Goal: Task Accomplishment & Management: Complete application form

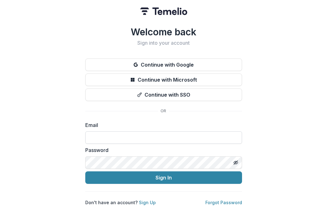
click at [109, 136] on input at bounding box center [163, 138] width 157 height 13
type input "**********"
click at [227, 200] on link "Forgot Password" at bounding box center [223, 202] width 37 height 5
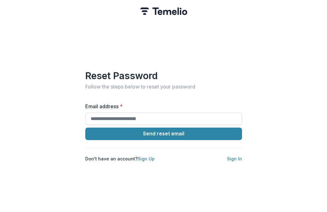
click at [126, 113] on input "Email address *" at bounding box center [163, 119] width 157 height 13
type input "**********"
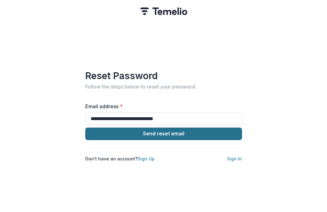
click at [178, 130] on button "Send reset email" at bounding box center [163, 134] width 157 height 13
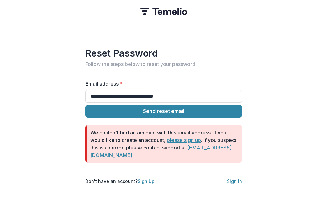
click at [186, 137] on link "please sign up" at bounding box center [184, 140] width 34 height 6
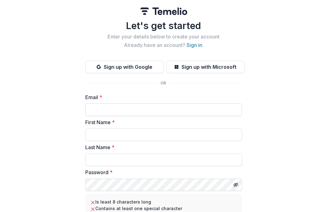
click at [110, 112] on input "Email *" at bounding box center [163, 110] width 157 height 13
type input "**********"
click at [129, 135] on input "First Name *" at bounding box center [163, 135] width 157 height 13
type input "*******"
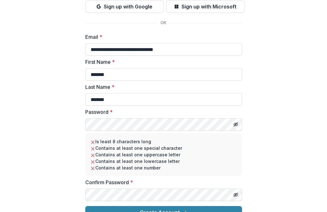
scroll to position [63, 0]
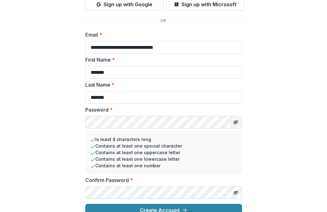
click at [235, 122] on g "Toggle password visibility" at bounding box center [235, 123] width 4 height 4
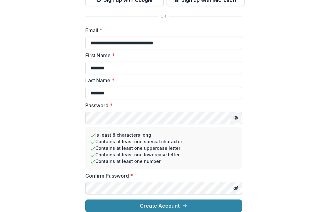
scroll to position [72, 0]
click at [85, 200] on button "Create Account" at bounding box center [163, 206] width 157 height 13
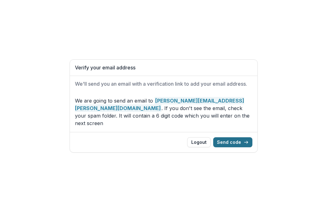
click at [229, 137] on button "Send code" at bounding box center [232, 142] width 39 height 10
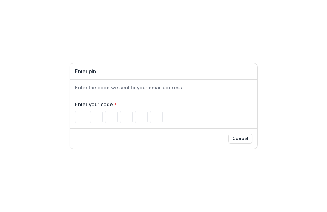
type input "*"
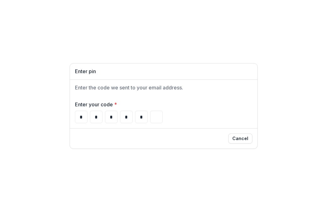
type input "*"
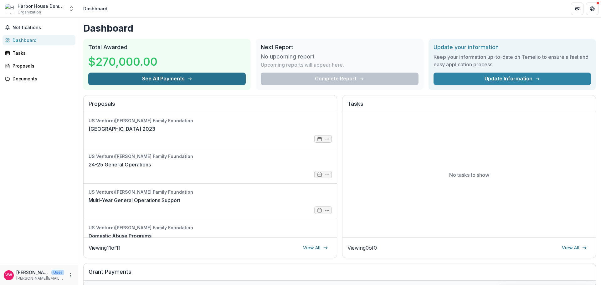
click at [183, 80] on button "See All Payments" at bounding box center [167, 79] width 158 height 13
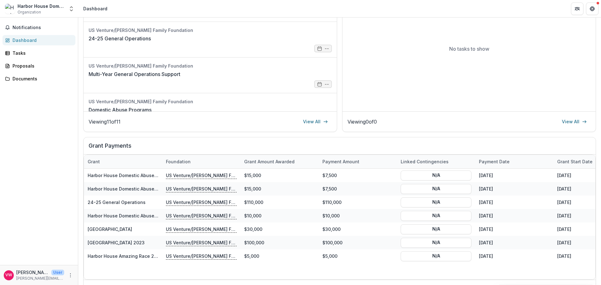
scroll to position [139, 0]
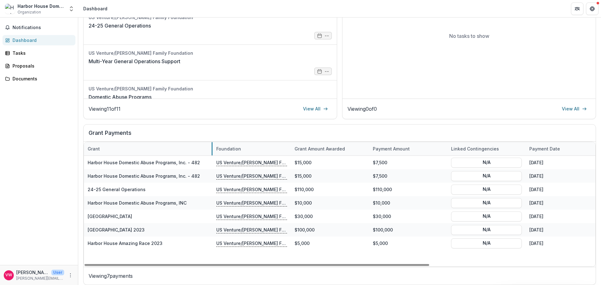
drag, startPoint x: 162, startPoint y: 147, endPoint x: 212, endPoint y: 155, distance: 51.2
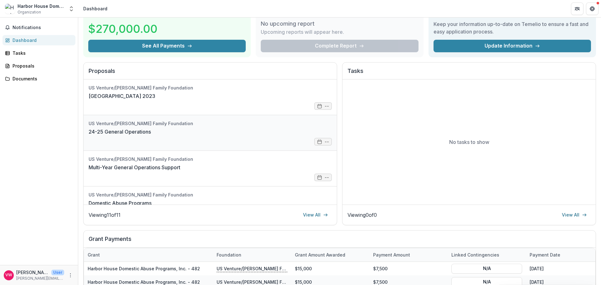
scroll to position [0, 0]
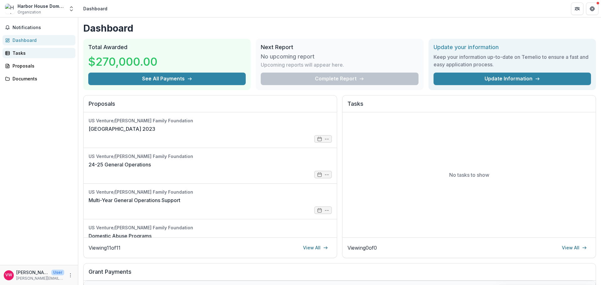
click at [19, 53] on div "Tasks" at bounding box center [42, 53] width 58 height 7
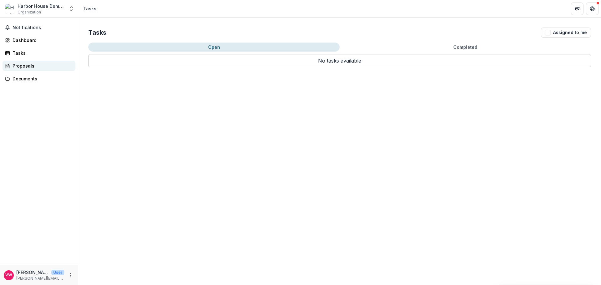
click at [20, 65] on div "Proposals" at bounding box center [42, 66] width 58 height 7
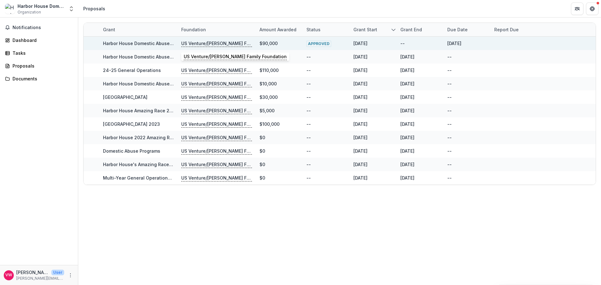
click at [223, 44] on p "US Venture/[PERSON_NAME] Family Foundation" at bounding box center [216, 43] width 71 height 7
click at [317, 43] on span "APPROVED" at bounding box center [319, 44] width 25 height 6
click at [326, 45] on div "[DATE]" at bounding box center [455, 43] width 14 height 7
